Goal: Task Accomplishment & Management: Use online tool/utility

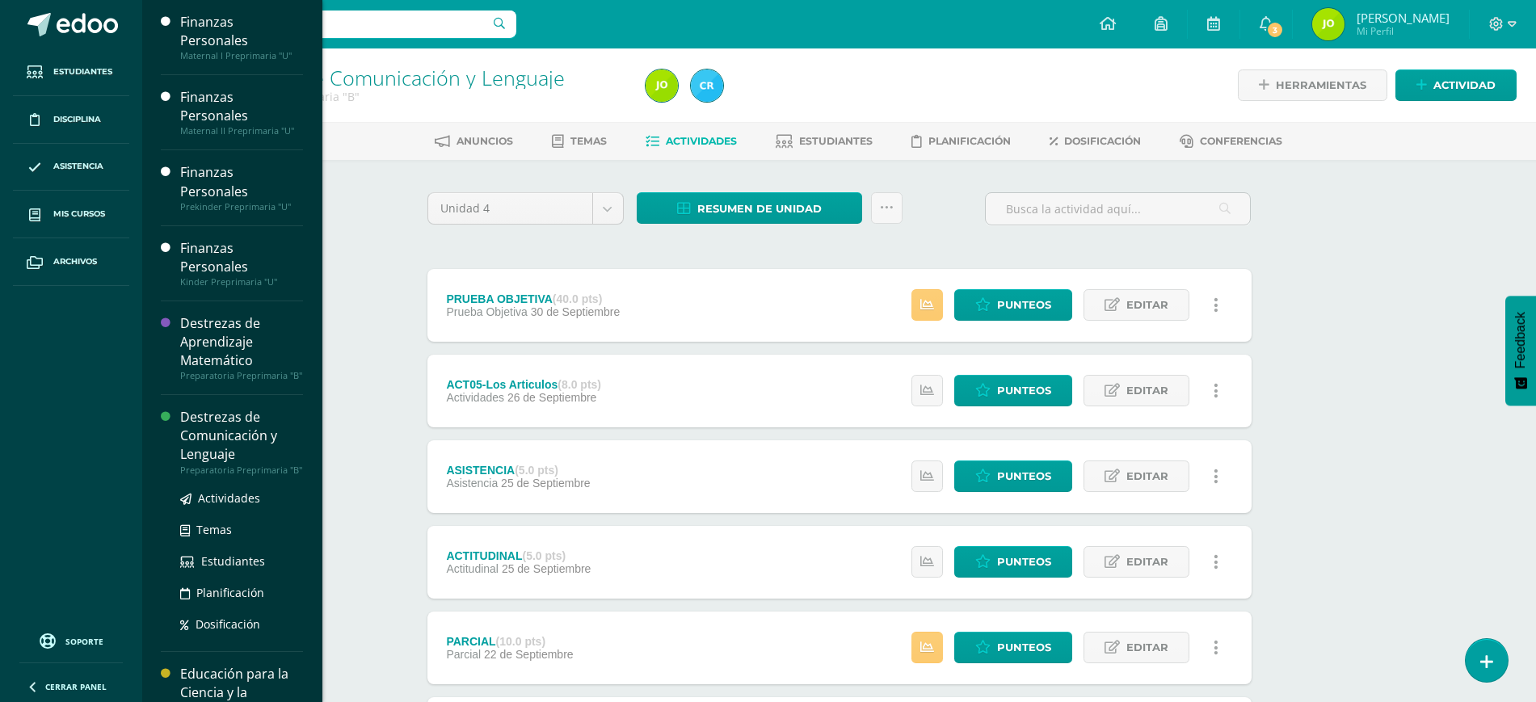
scroll to position [165, 0]
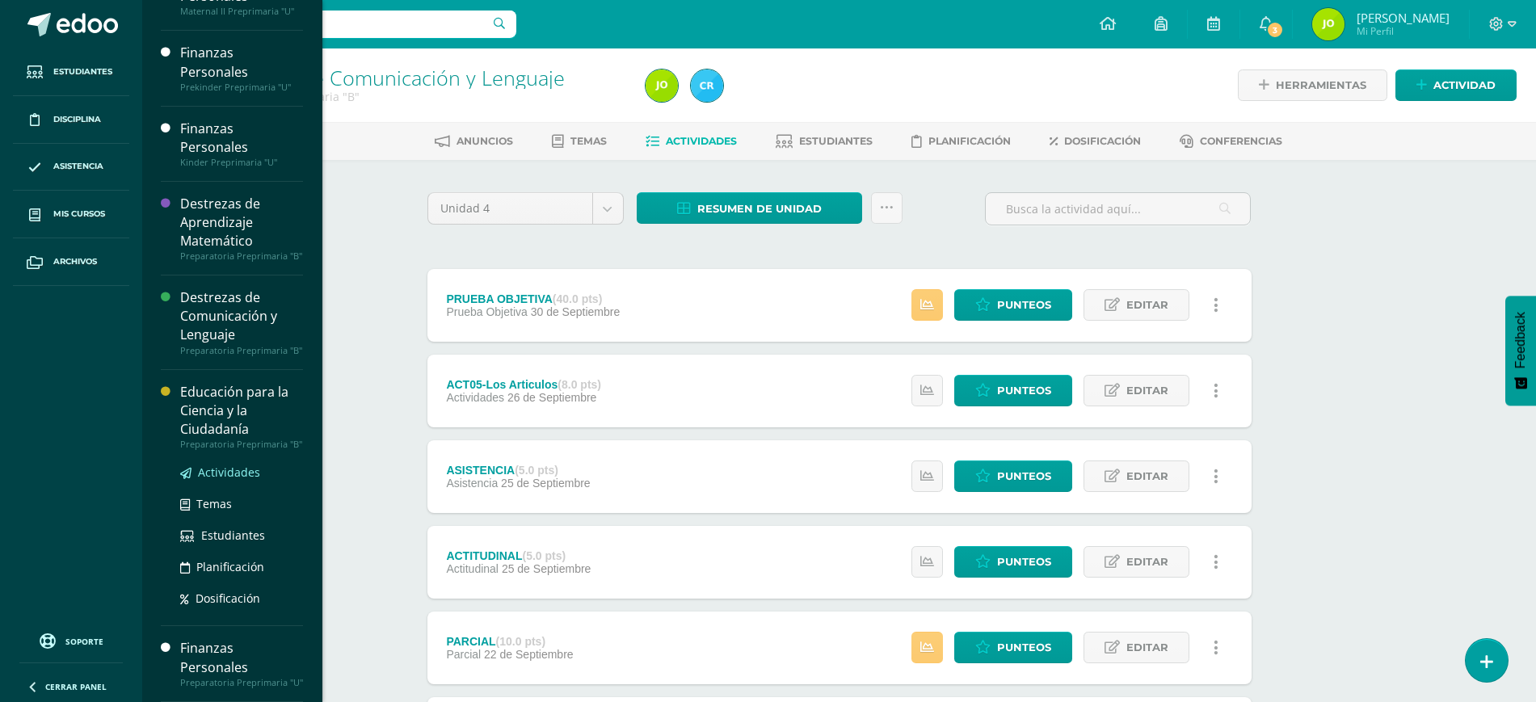
click at [224, 466] on span "Actividades" at bounding box center [229, 472] width 62 height 15
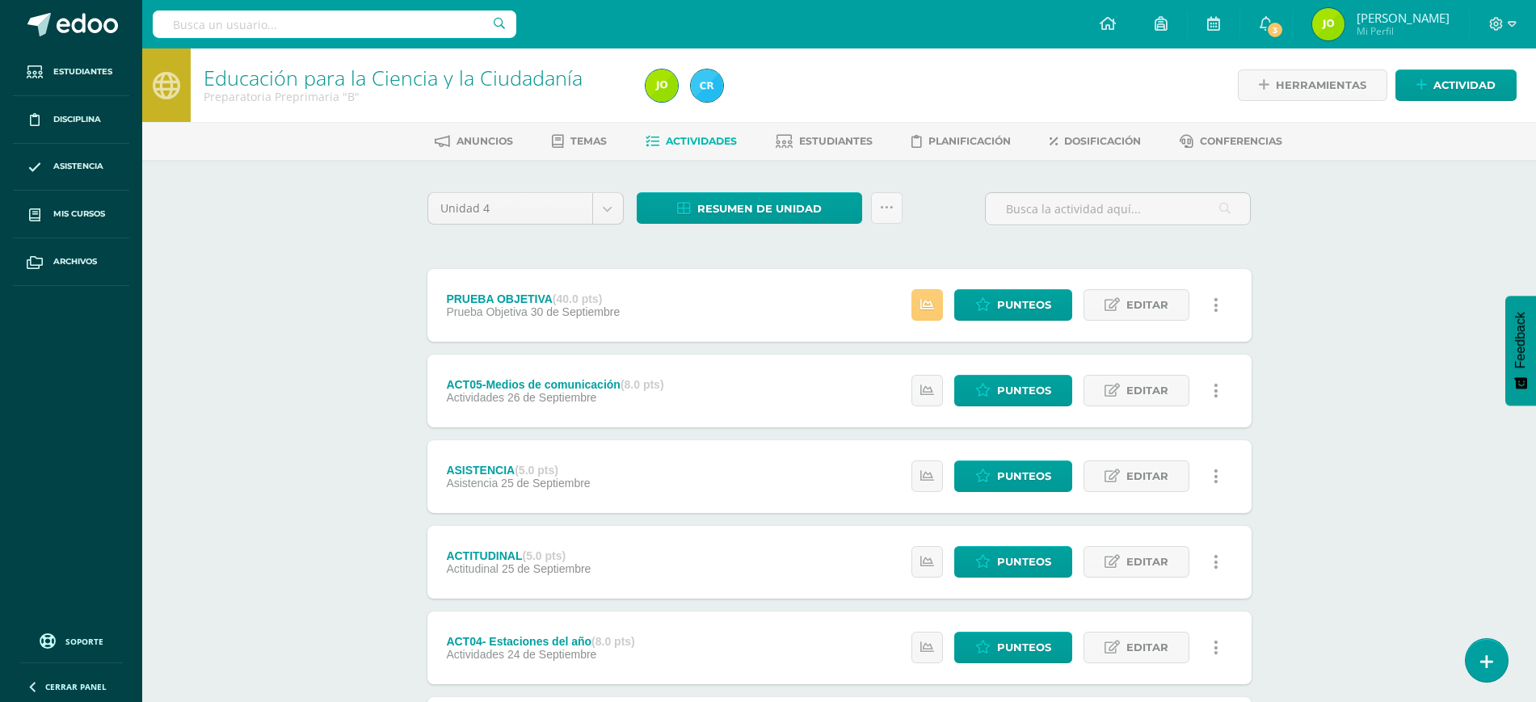
click at [1016, 322] on div "Estatus de Actividad: 3 Estudiantes sin calificar 0 Estudiantes con cero Media …" at bounding box center [1069, 305] width 364 height 73
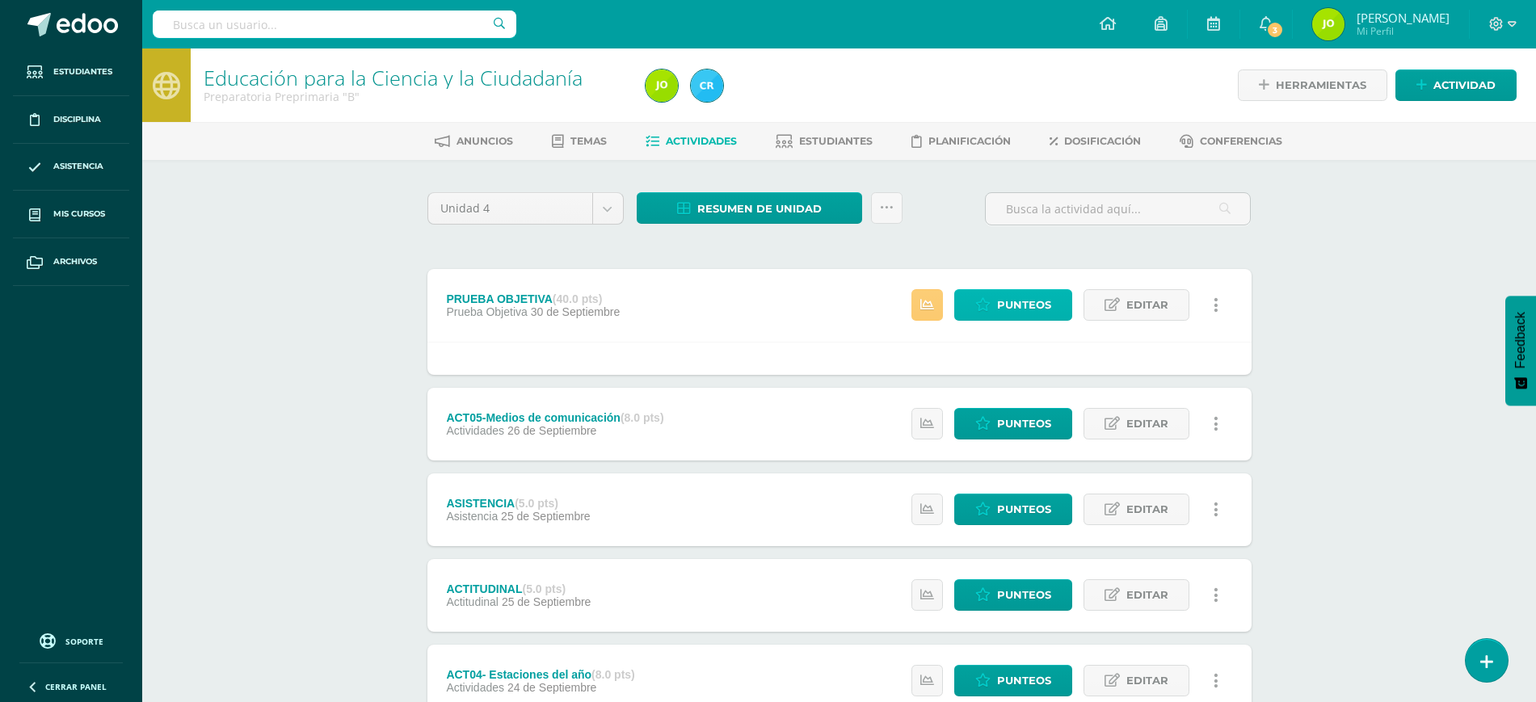
click at [1024, 317] on span "Punteos" at bounding box center [1024, 305] width 54 height 30
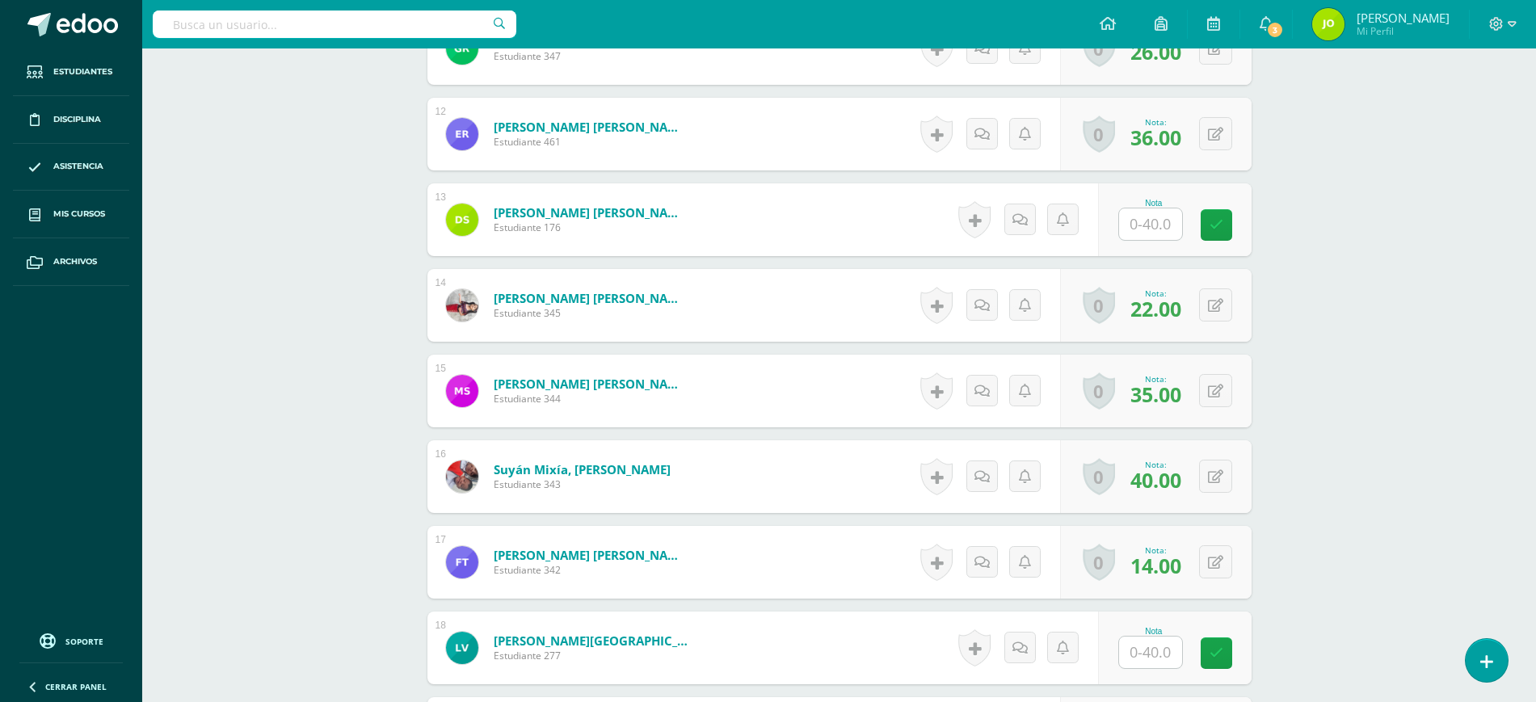
scroll to position [1659, 0]
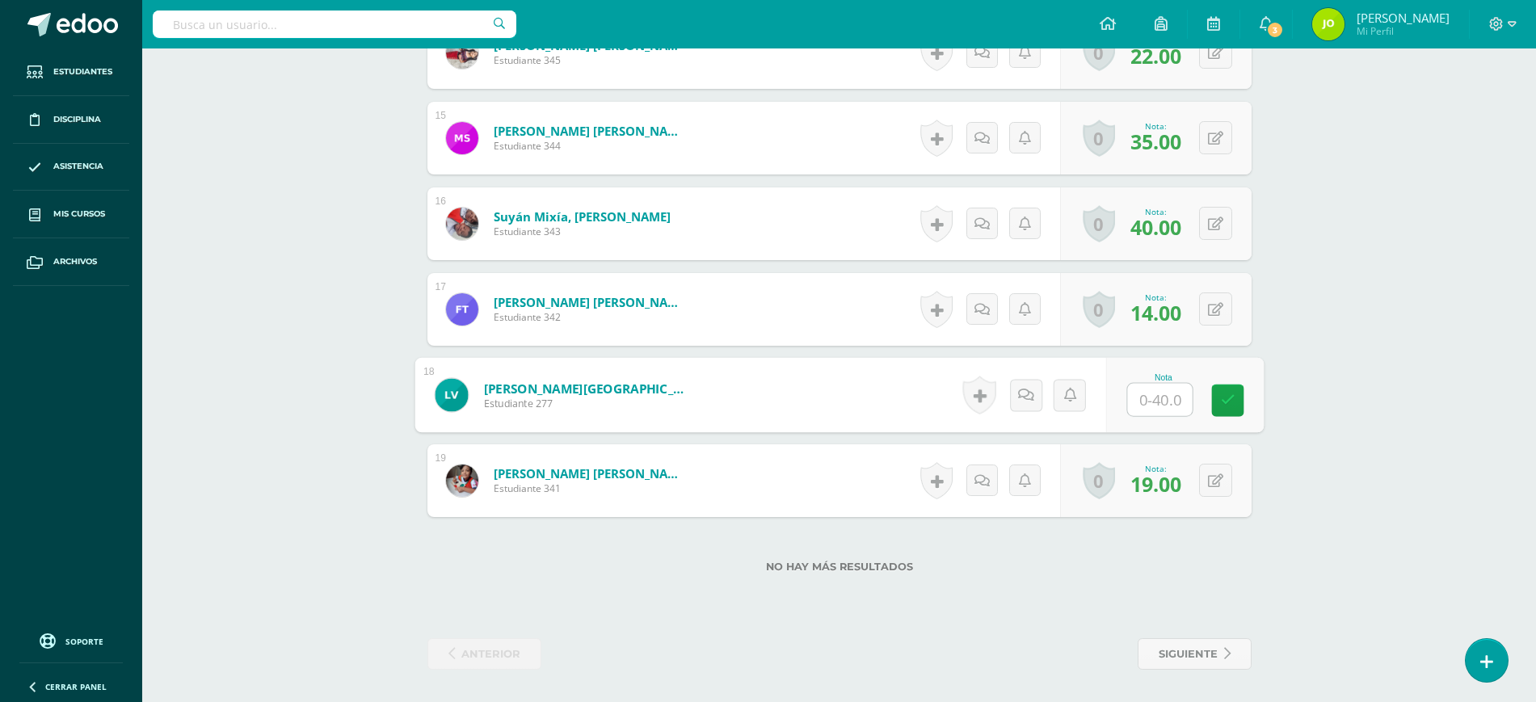
click at [1159, 397] on input "text" at bounding box center [1159, 400] width 65 height 32
type input "37"
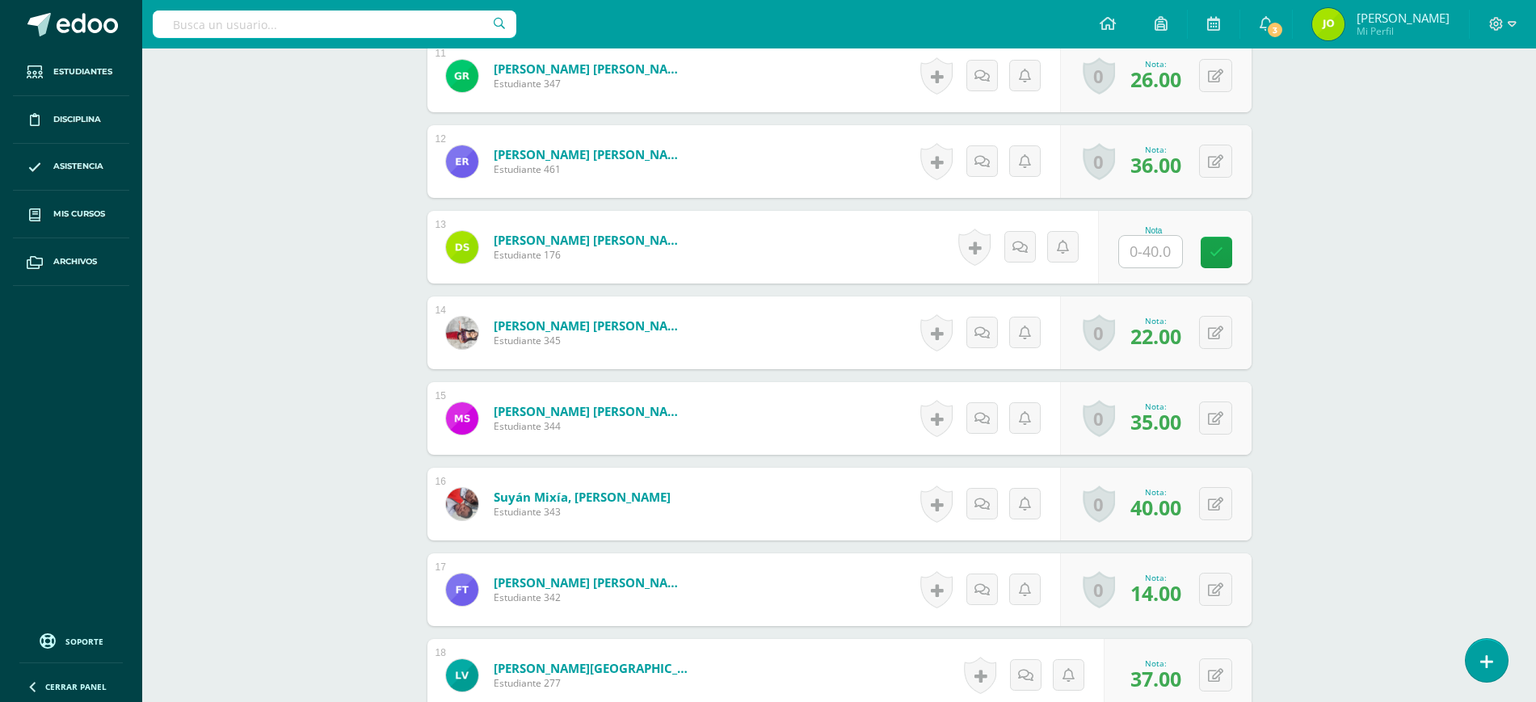
scroll to position [1377, 0]
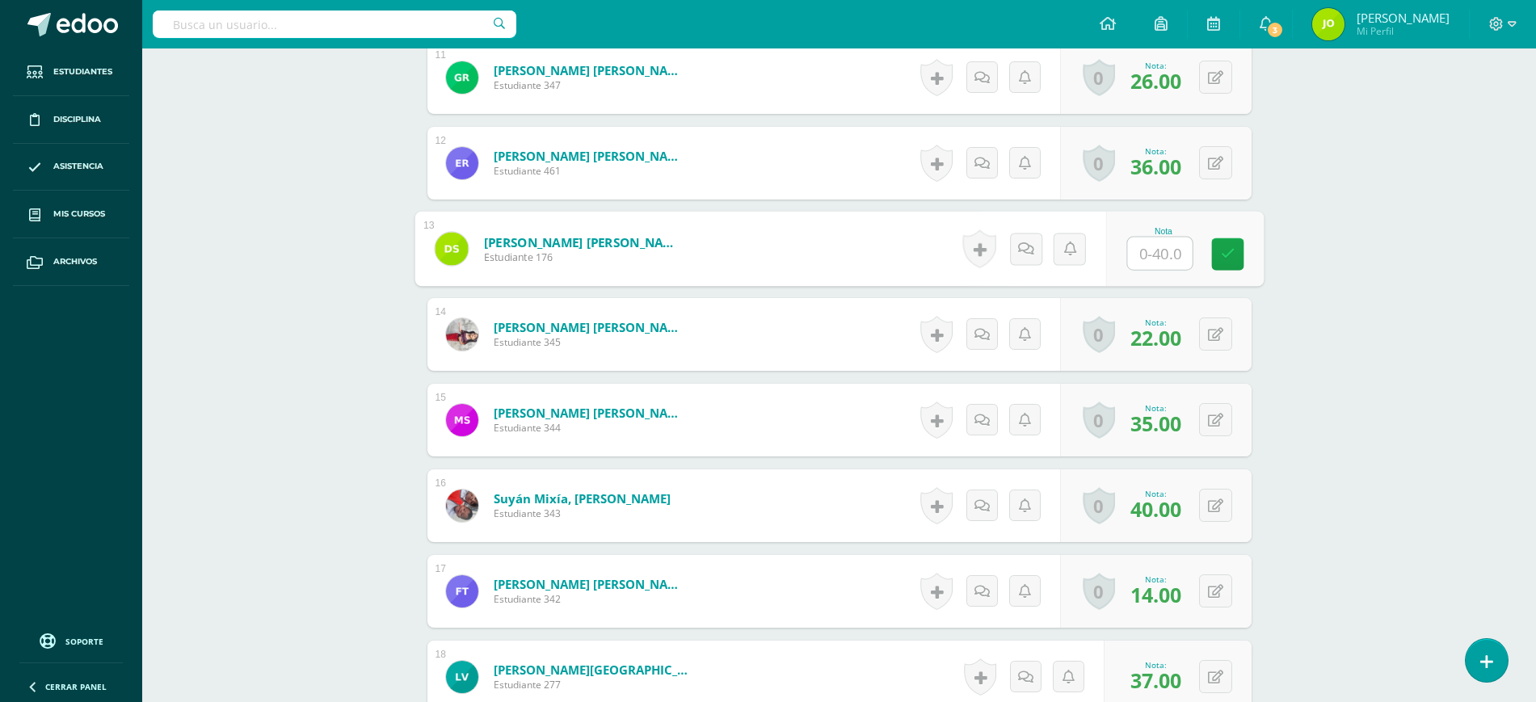
click at [1145, 238] on input "text" at bounding box center [1159, 254] width 65 height 32
type input "39"
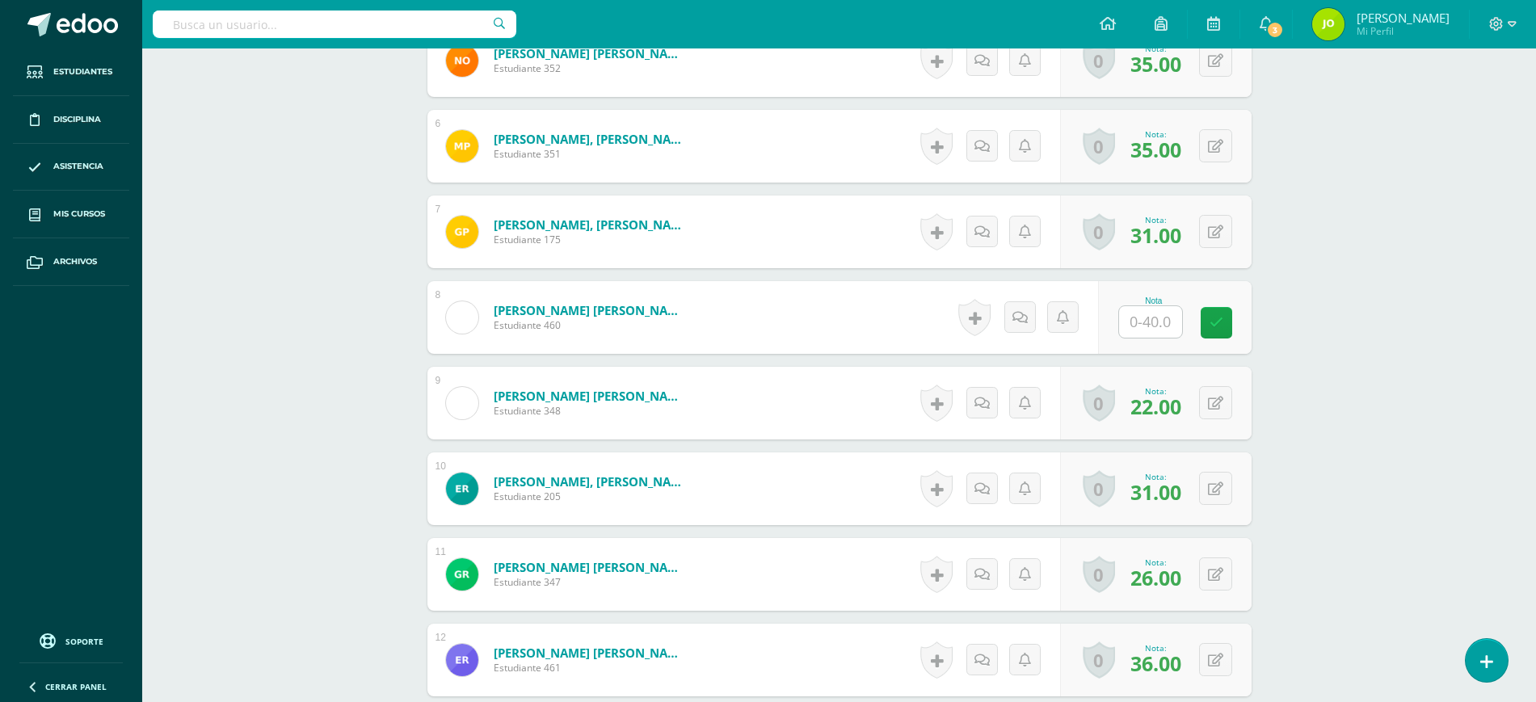
scroll to position [878, 0]
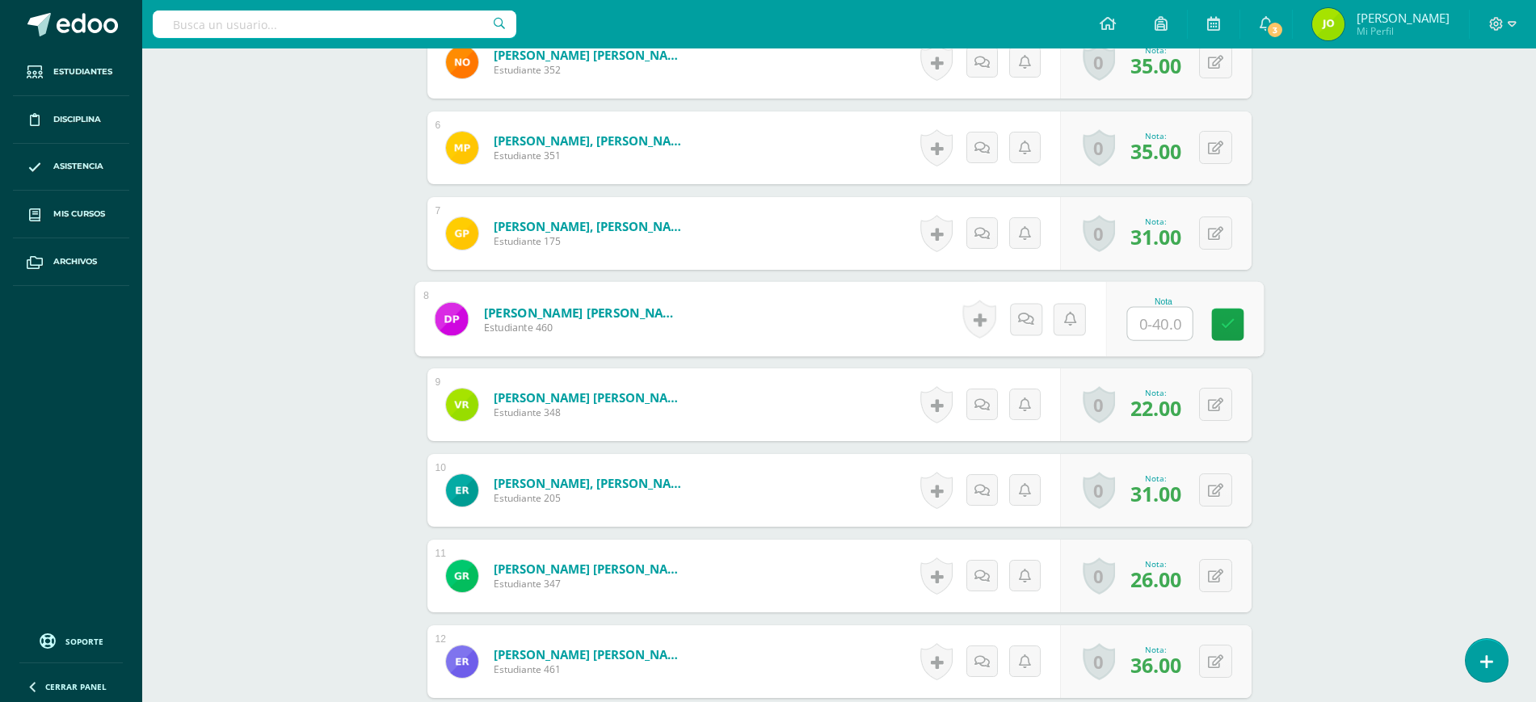
click at [1156, 327] on input "text" at bounding box center [1159, 324] width 65 height 32
type input "29"
